Goal: Task Accomplishment & Management: Use online tool/utility

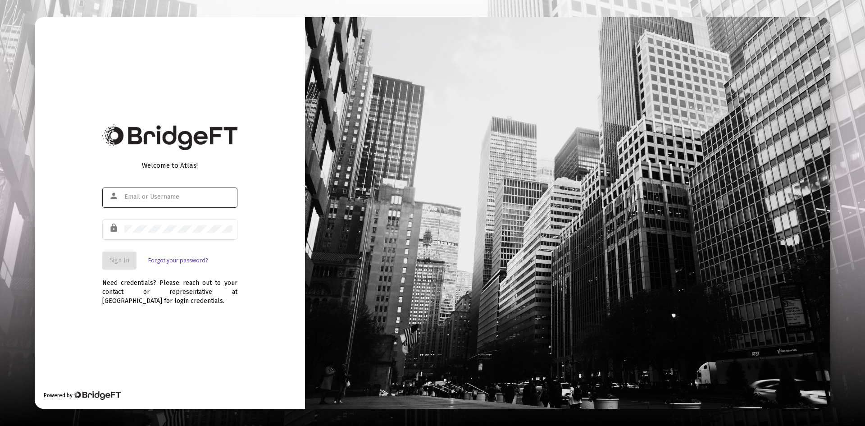
click at [124, 191] on div "person" at bounding box center [116, 195] width 18 height 15
type input "[PERSON_NAME][EMAIL_ADDRESS][DOMAIN_NAME]"
click at [123, 256] on span "Sign In" at bounding box center [119, 260] width 20 height 8
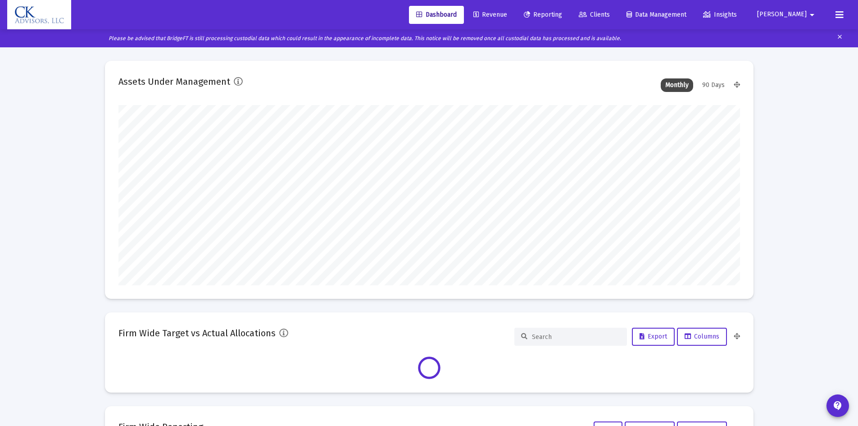
scroll to position [180, 621]
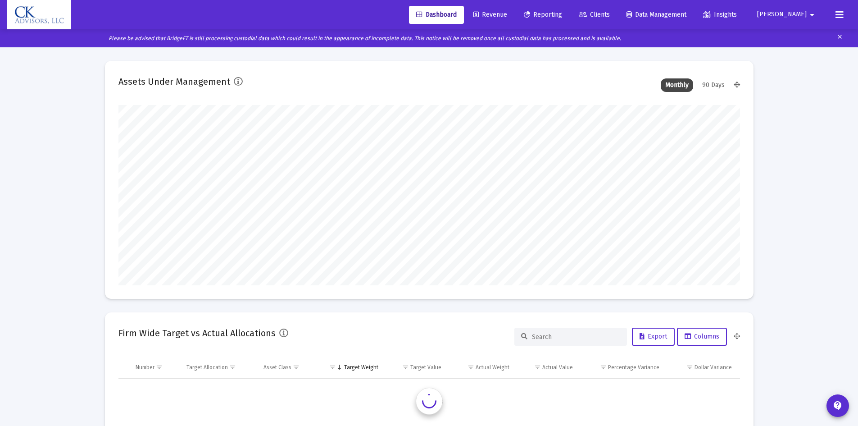
type input "[DATE]"
click at [507, 14] on span "Revenue" at bounding box center [490, 15] width 34 height 8
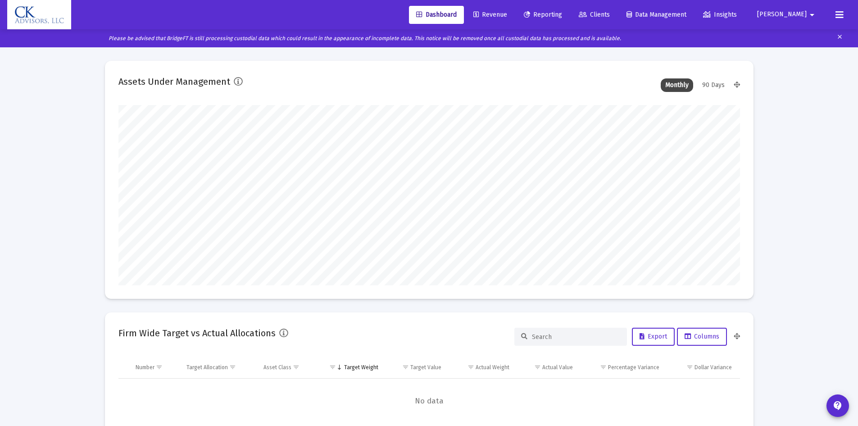
scroll to position [0, 0]
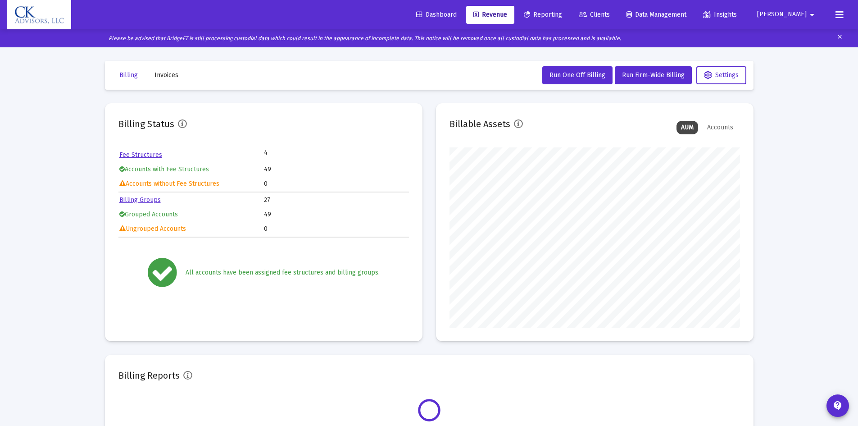
scroll to position [180, 290]
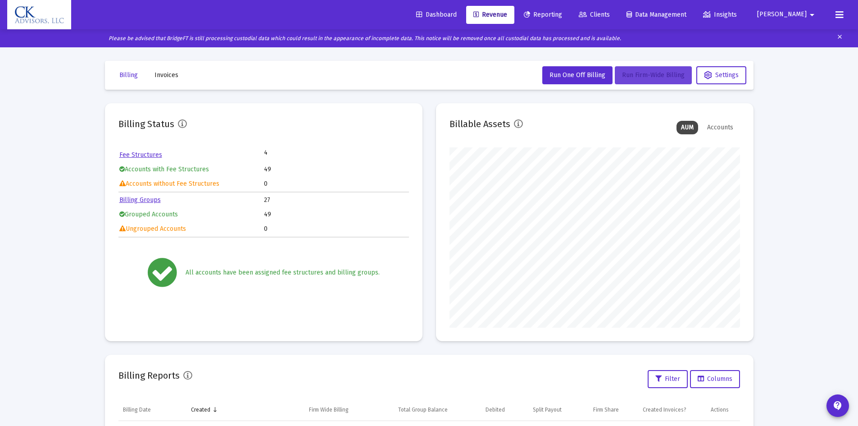
click at [638, 73] on span "Run Firm-Wide Billing" at bounding box center [653, 75] width 63 height 8
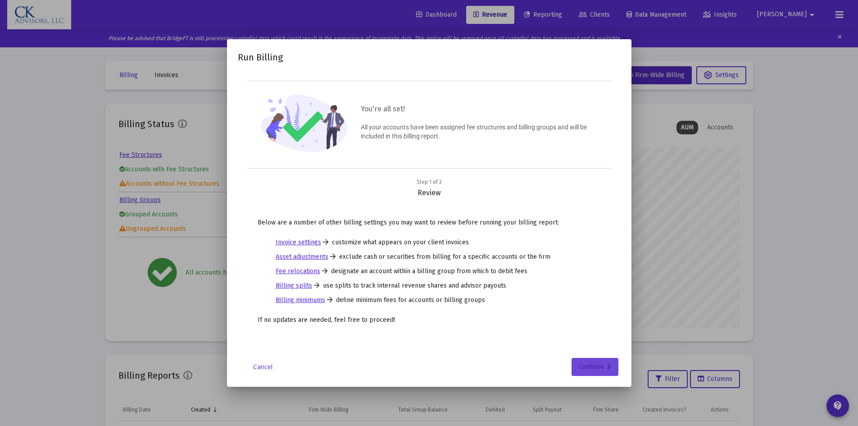
click at [601, 363] on div "Continue" at bounding box center [595, 367] width 32 height 18
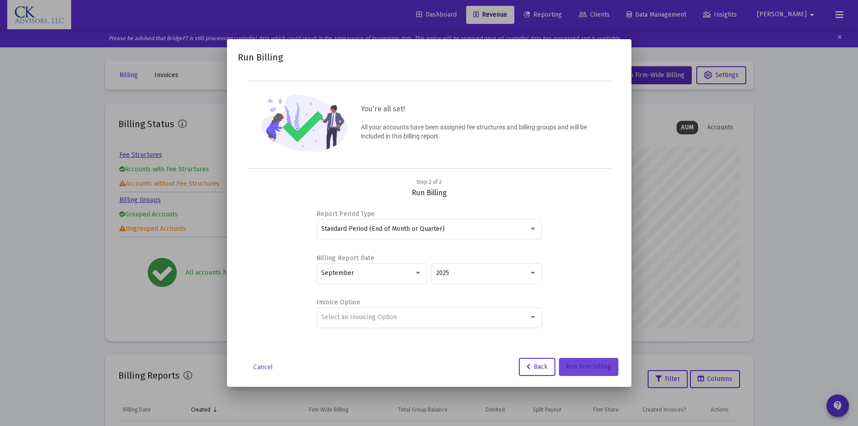
click at [603, 367] on span "Run firm billing" at bounding box center [588, 367] width 45 height 8
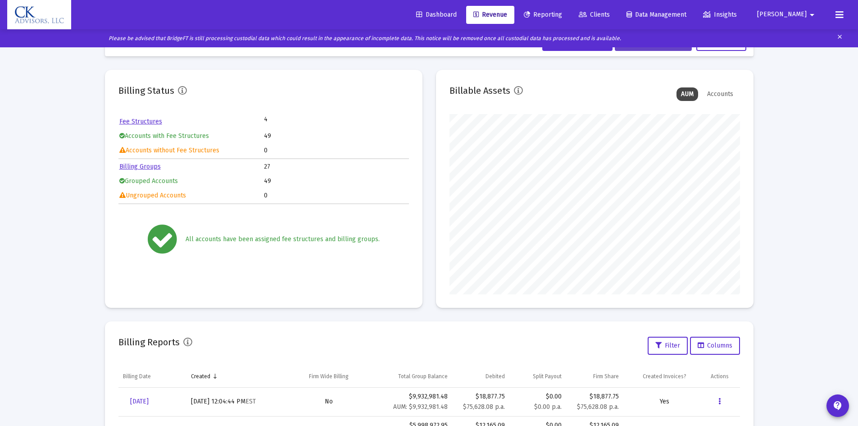
scroll to position [0, 0]
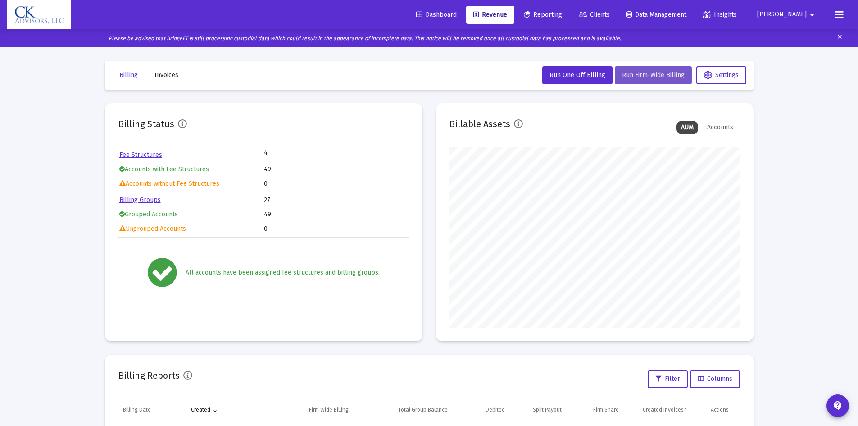
click at [628, 75] on span "Run Firm-Wide Billing" at bounding box center [653, 75] width 63 height 8
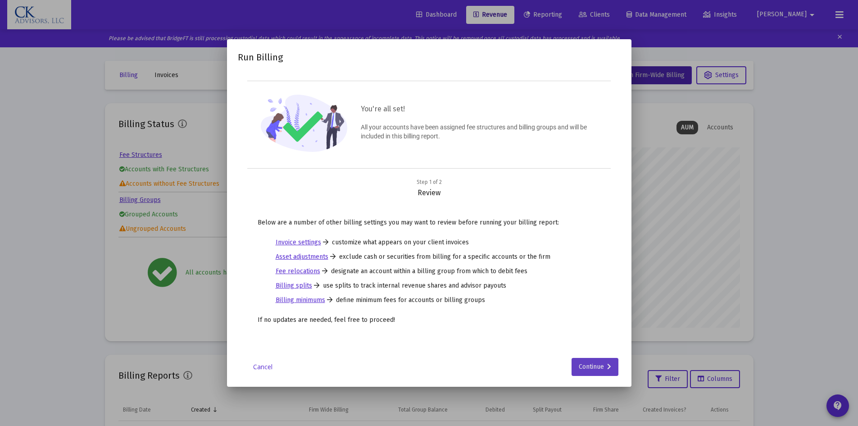
click at [603, 360] on div "Continue" at bounding box center [595, 367] width 32 height 18
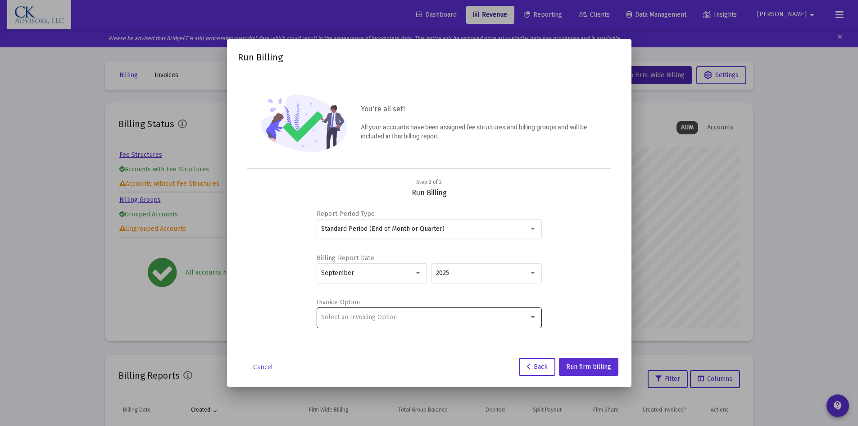
click at [534, 317] on div at bounding box center [532, 317] width 5 height 2
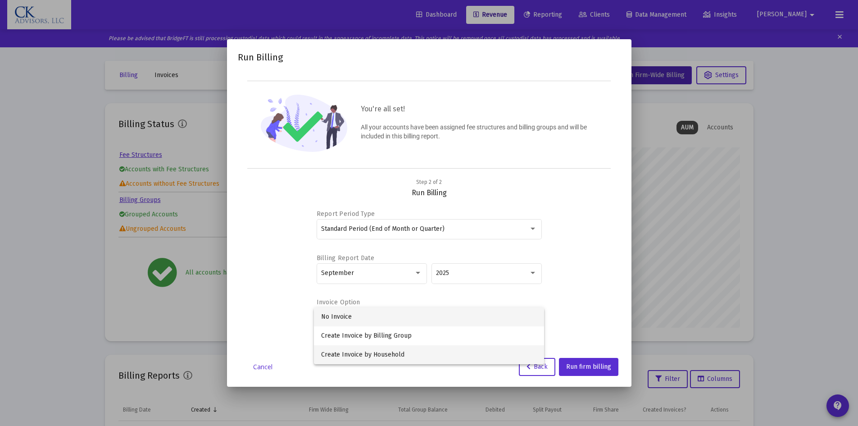
click at [370, 353] on span "Create Invoice by Household" at bounding box center [429, 354] width 216 height 19
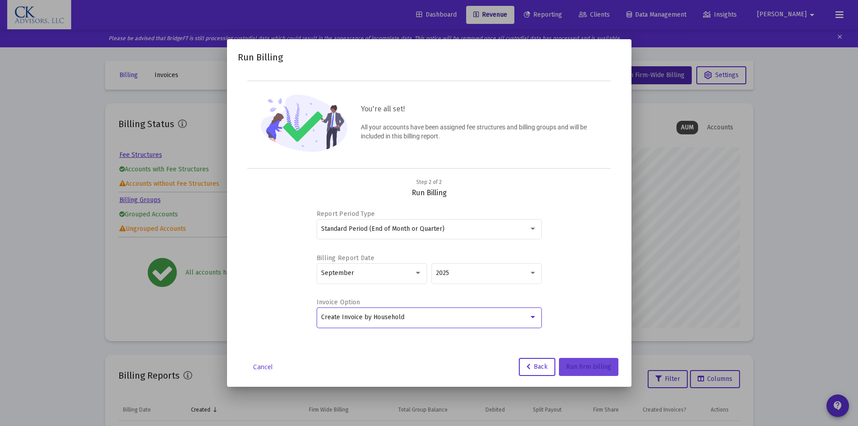
click at [590, 368] on span "Run firm billing" at bounding box center [588, 367] width 45 height 8
